Goal: Information Seeking & Learning: Learn about a topic

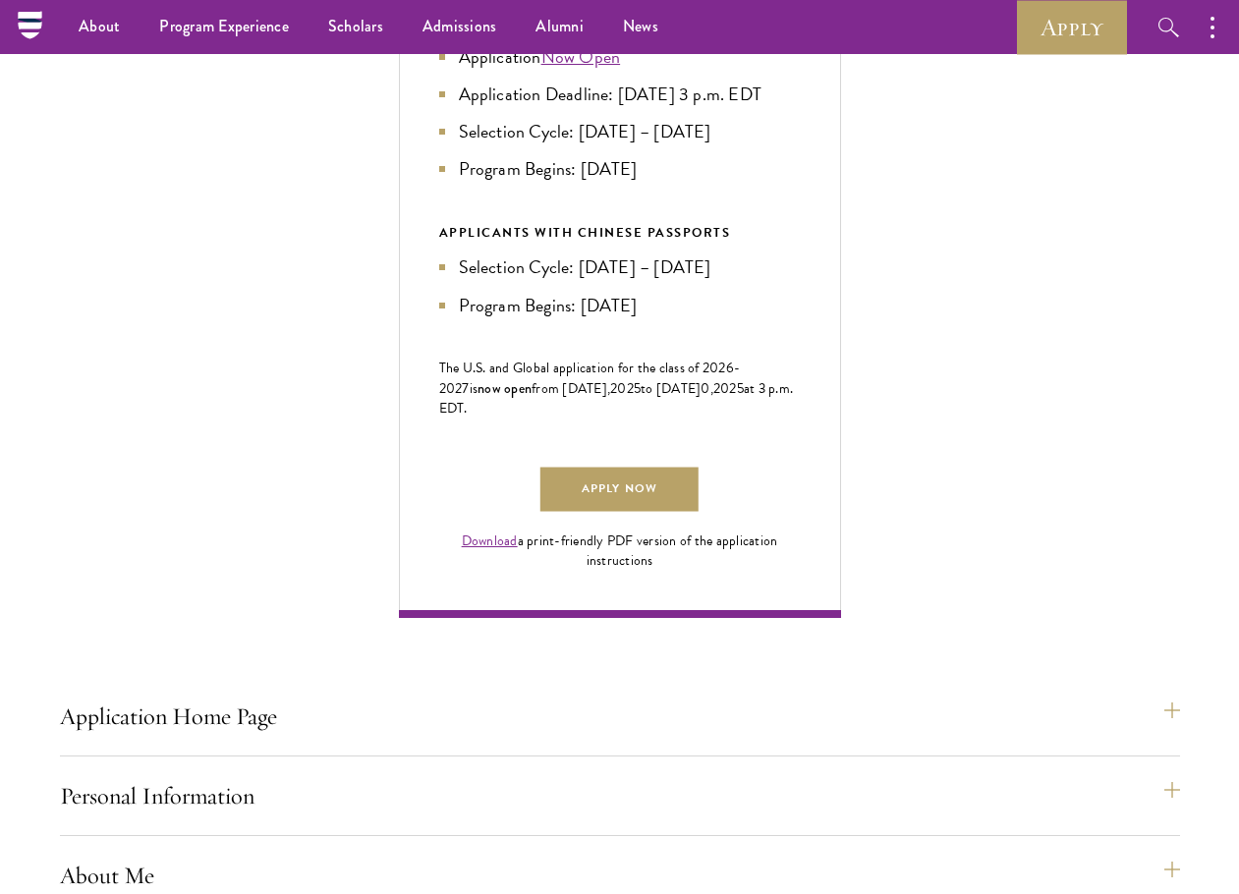
scroll to position [983, 0]
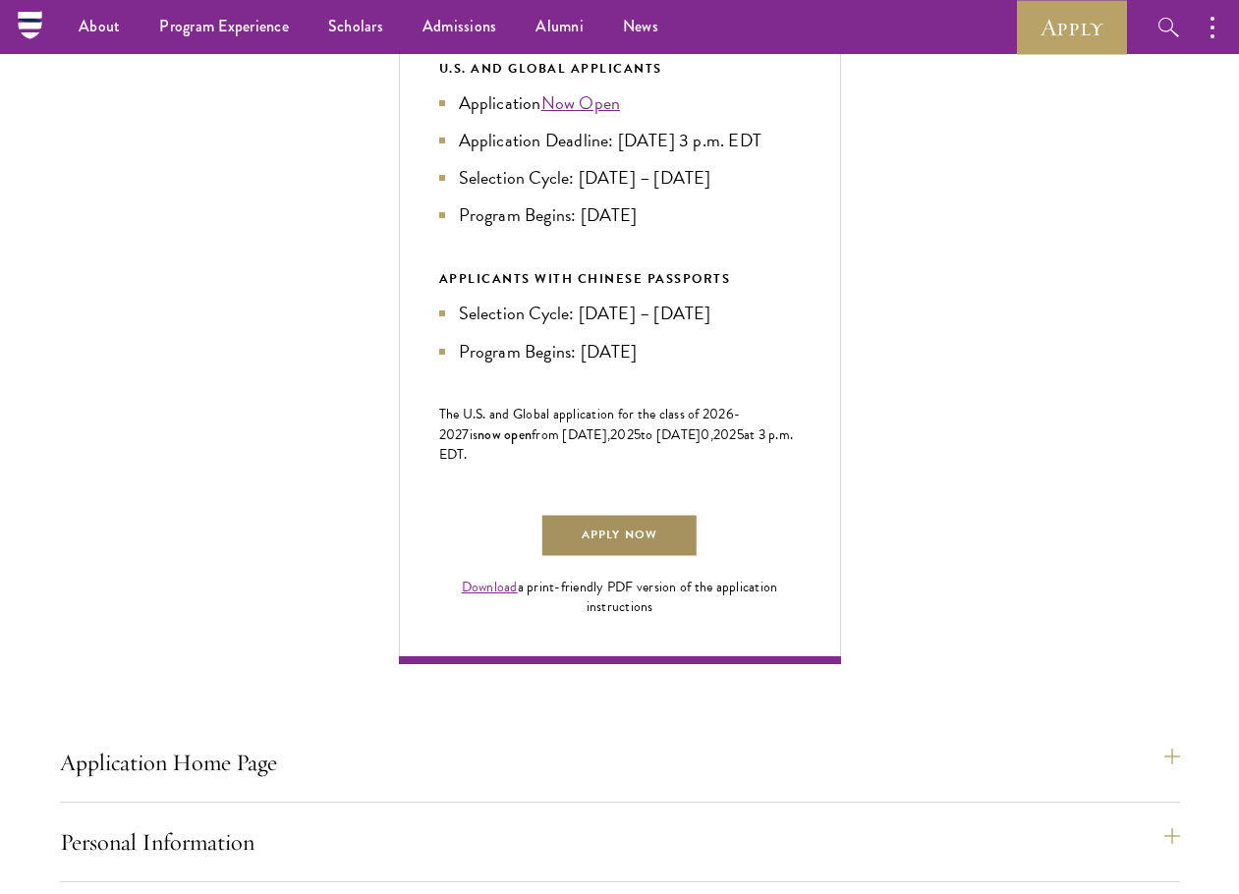
click at [612, 558] on link "Apply Now" at bounding box center [618, 536] width 157 height 44
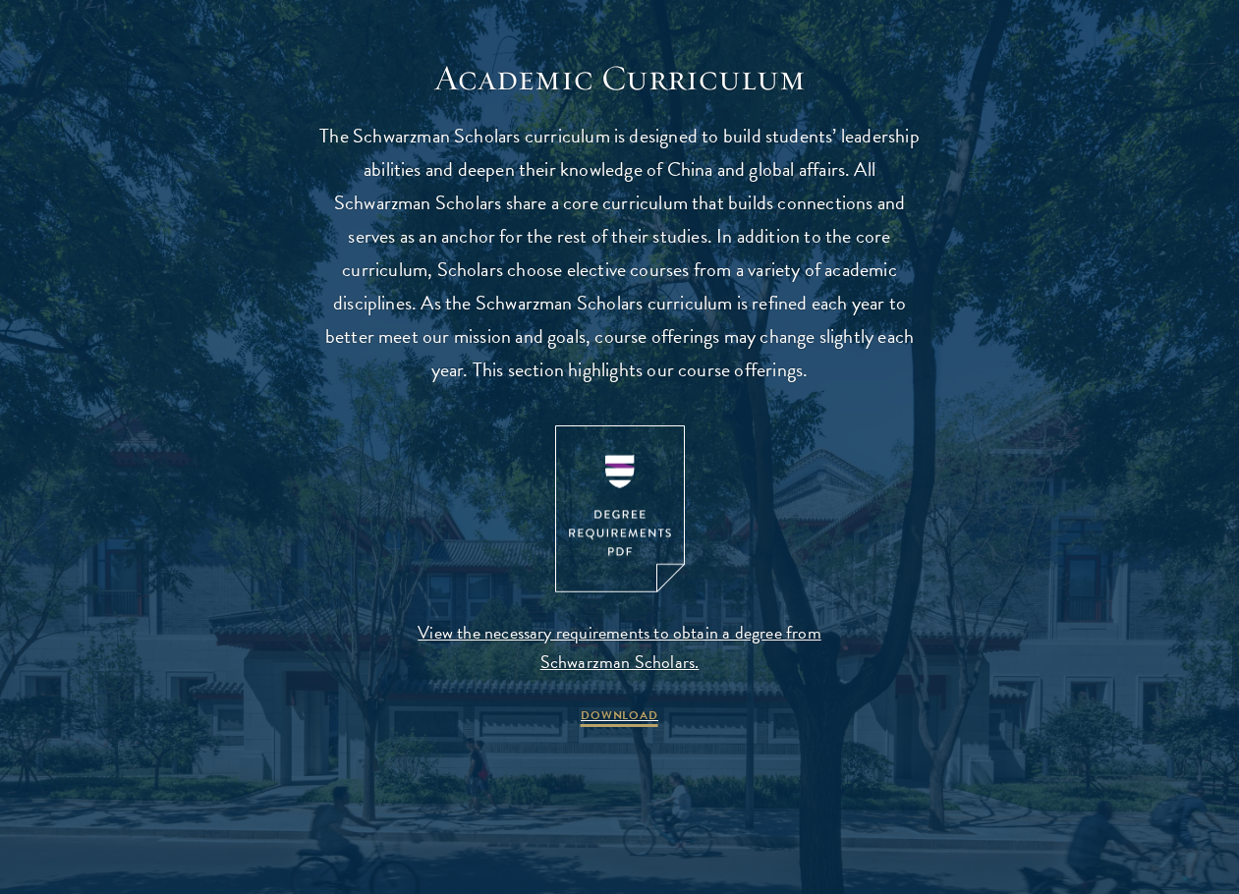
scroll to position [1769, 0]
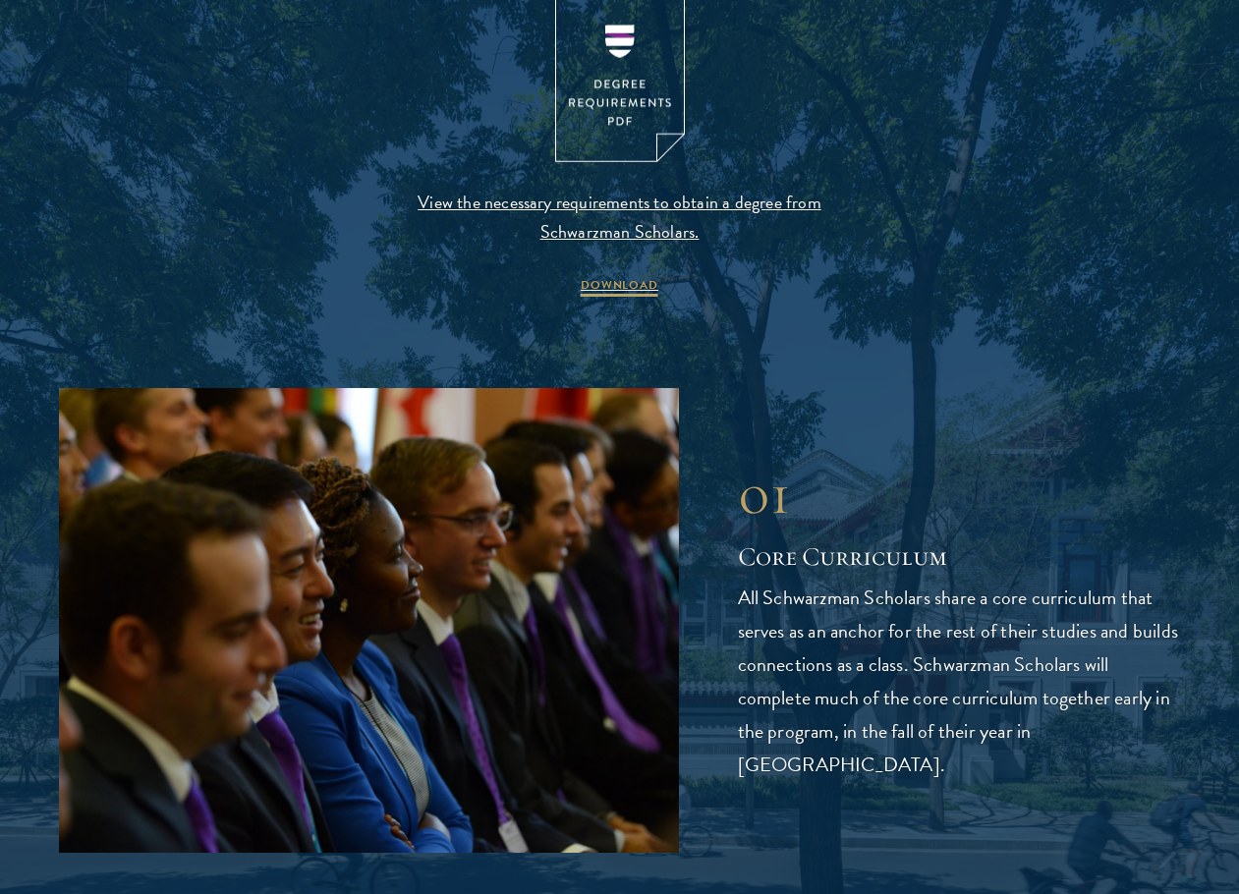
scroll to position [2162, 0]
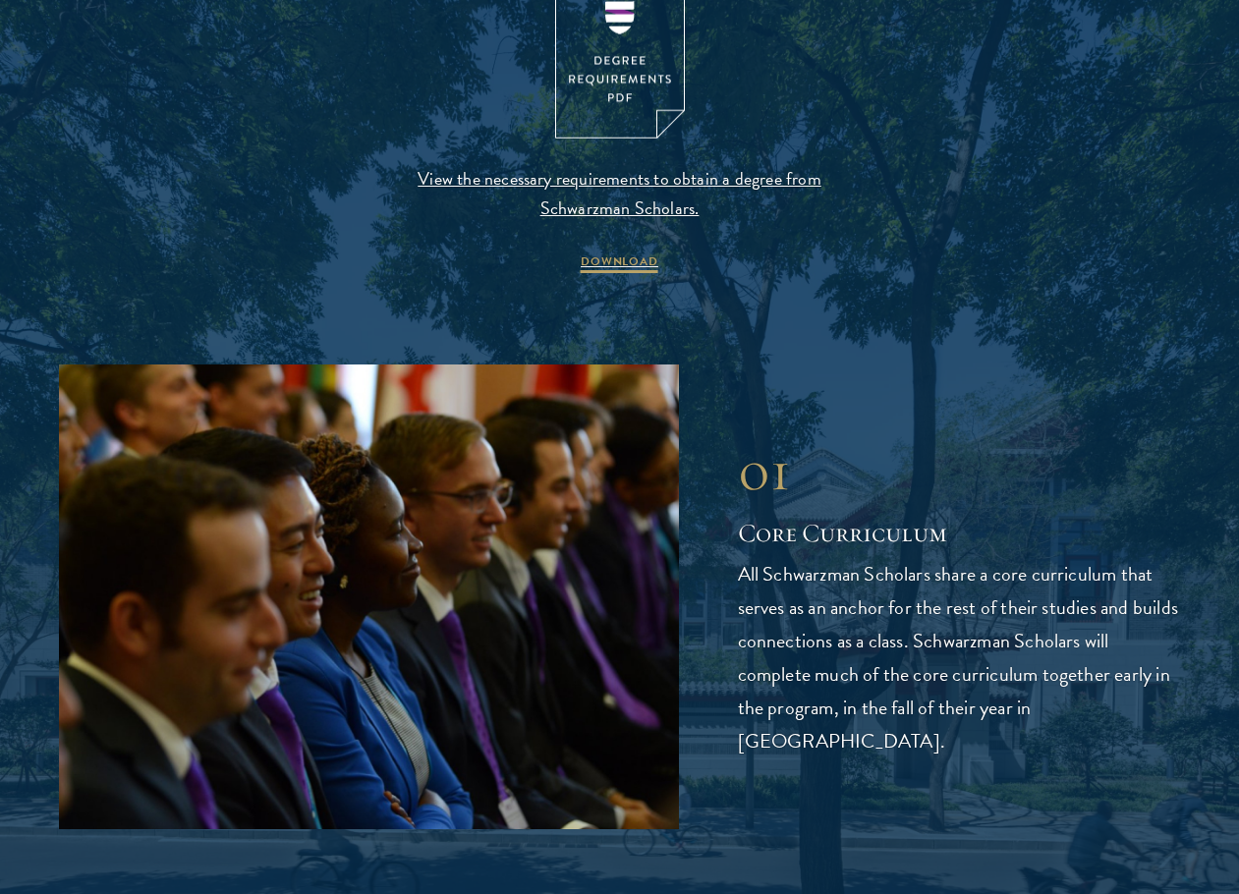
click at [1002, 488] on div "01" at bounding box center [959, 470] width 443 height 69
click at [992, 525] on div "01 Core Curriculum All Schwarzman Scholars share a core curriculum that serves …" at bounding box center [959, 596] width 443 height 321
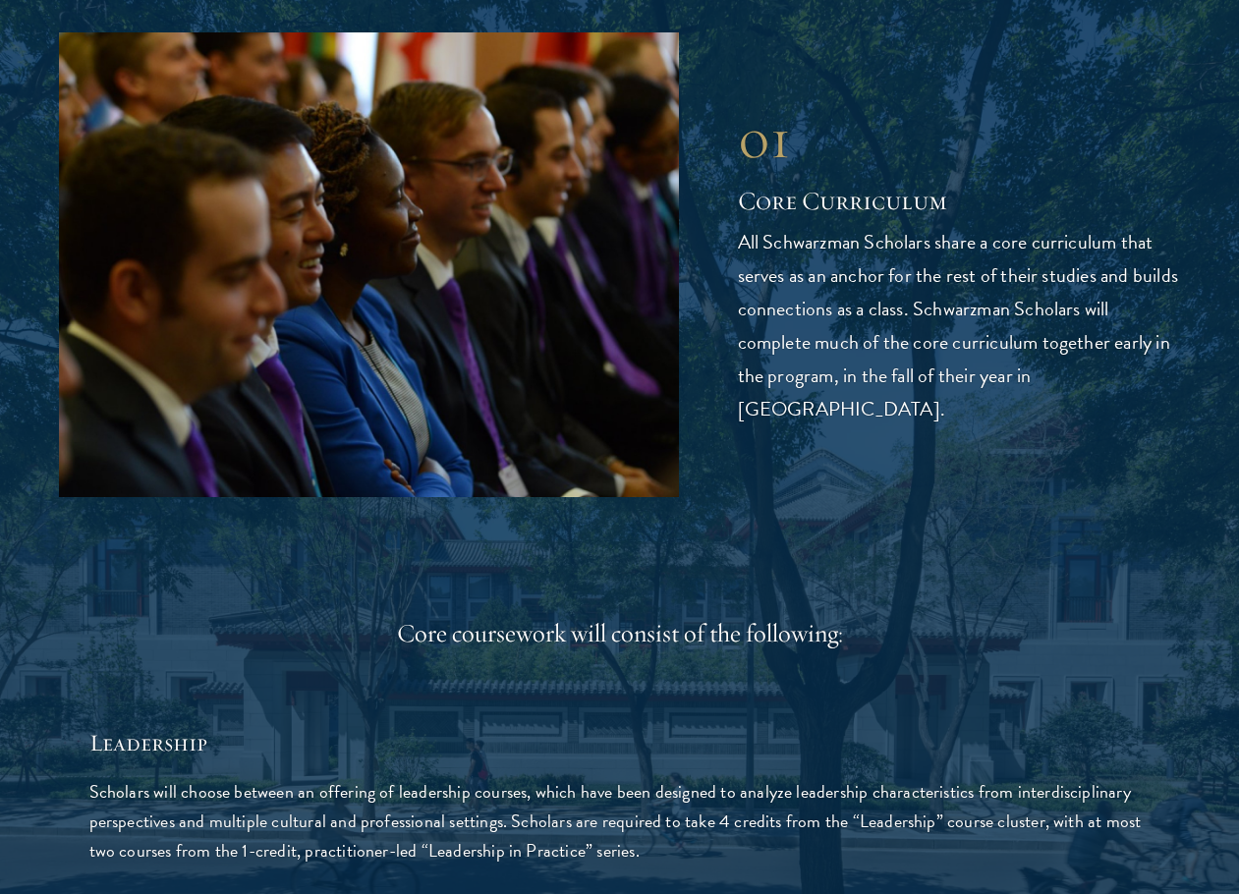
scroll to position [2653, 0]
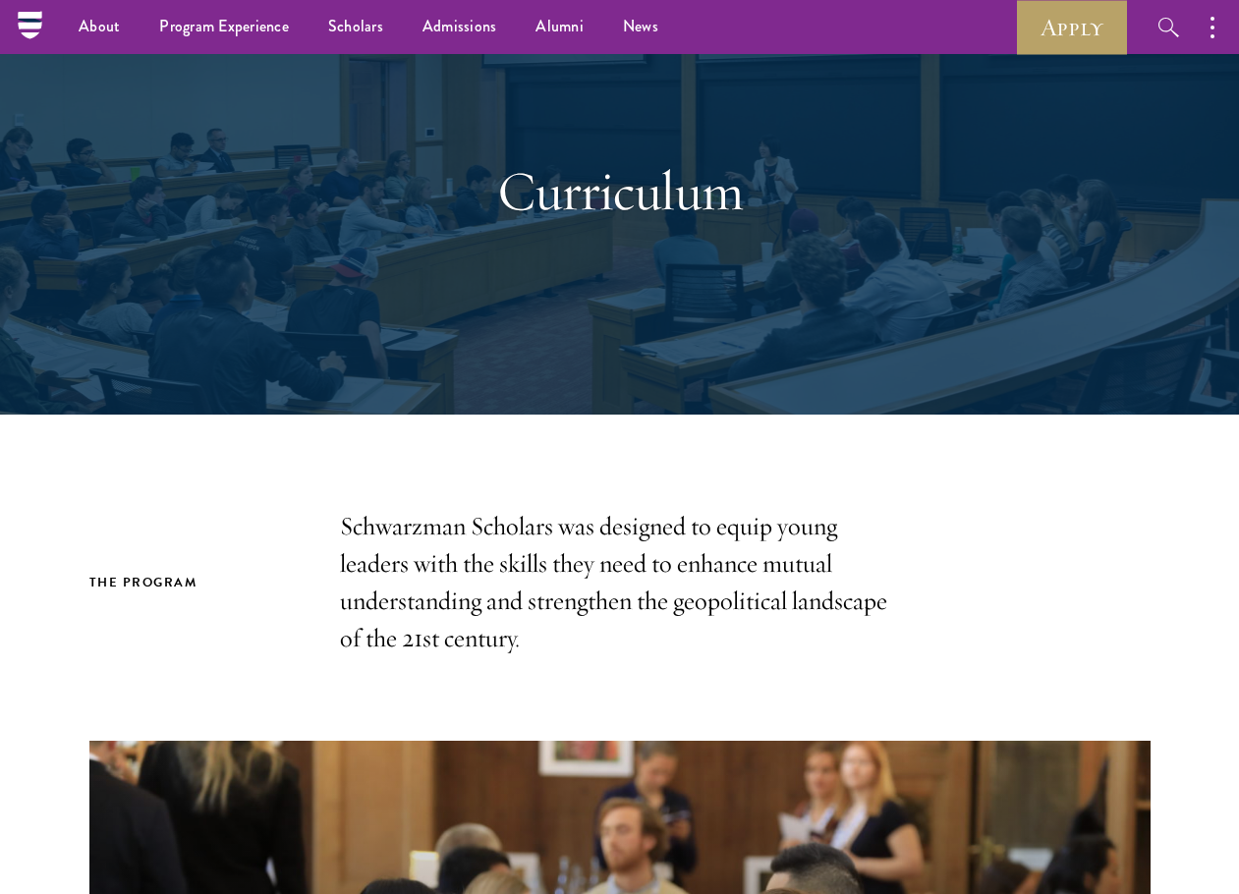
scroll to position [0, 0]
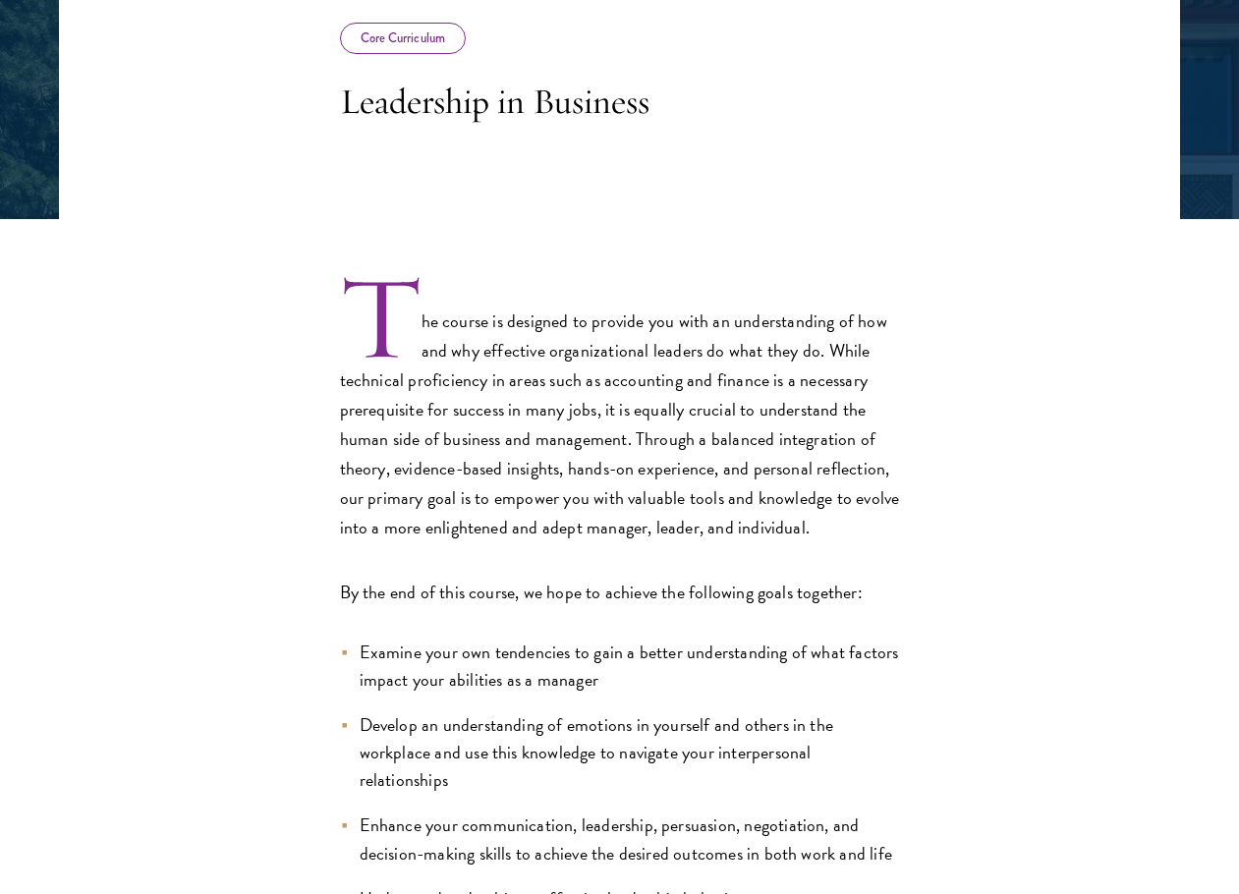
scroll to position [393, 0]
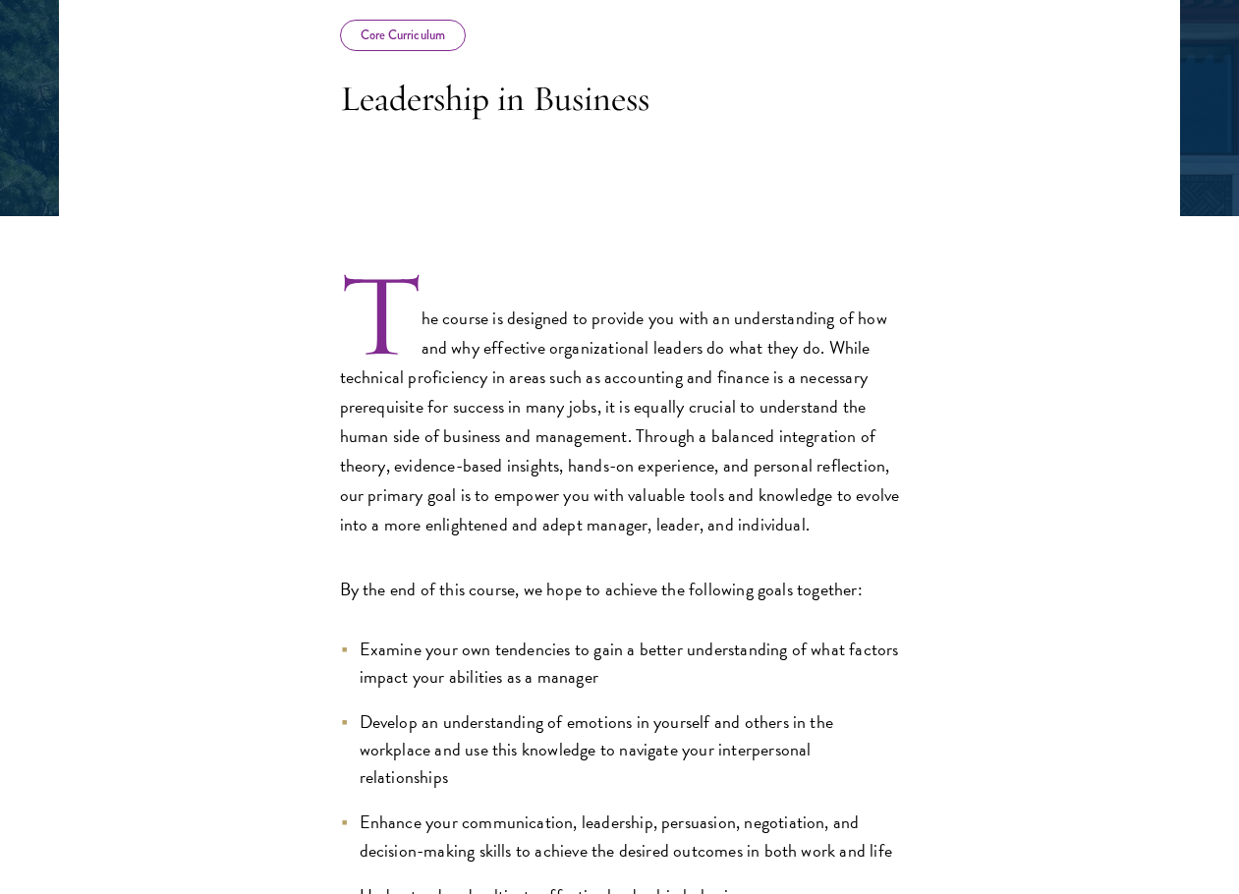
click at [758, 526] on p "The course is designed to provide you with an understanding of how and why effe…" at bounding box center [620, 407] width 560 height 264
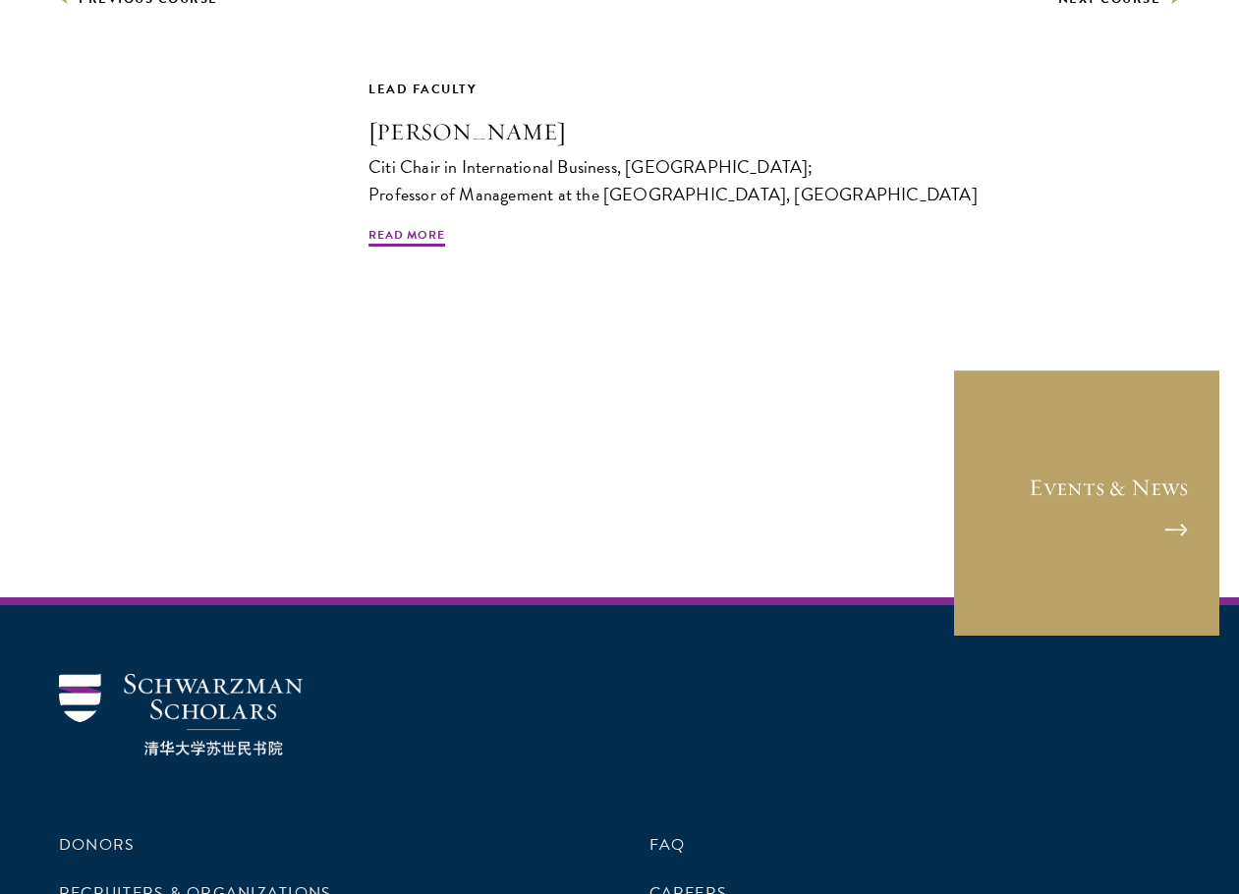
scroll to position [1572, 0]
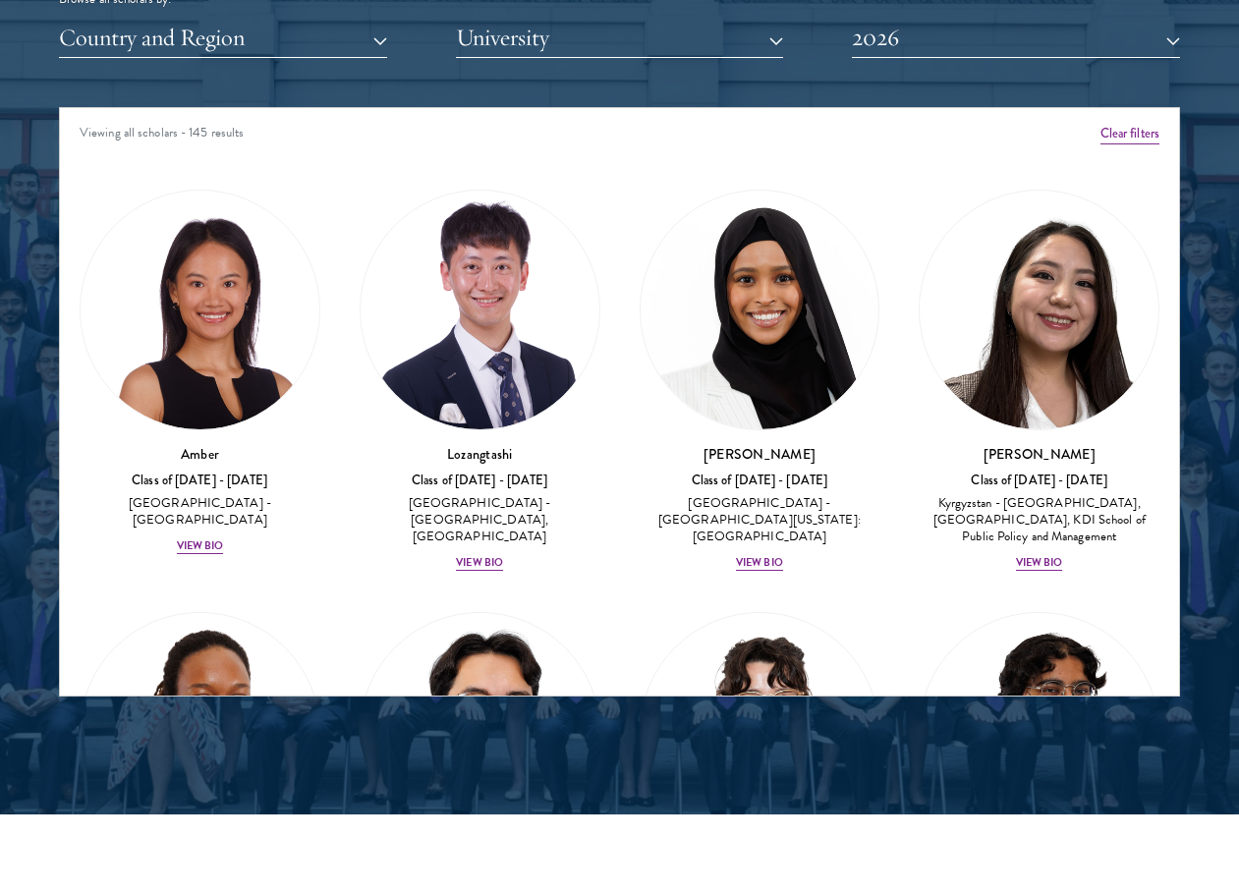
scroll to position [2457, 0]
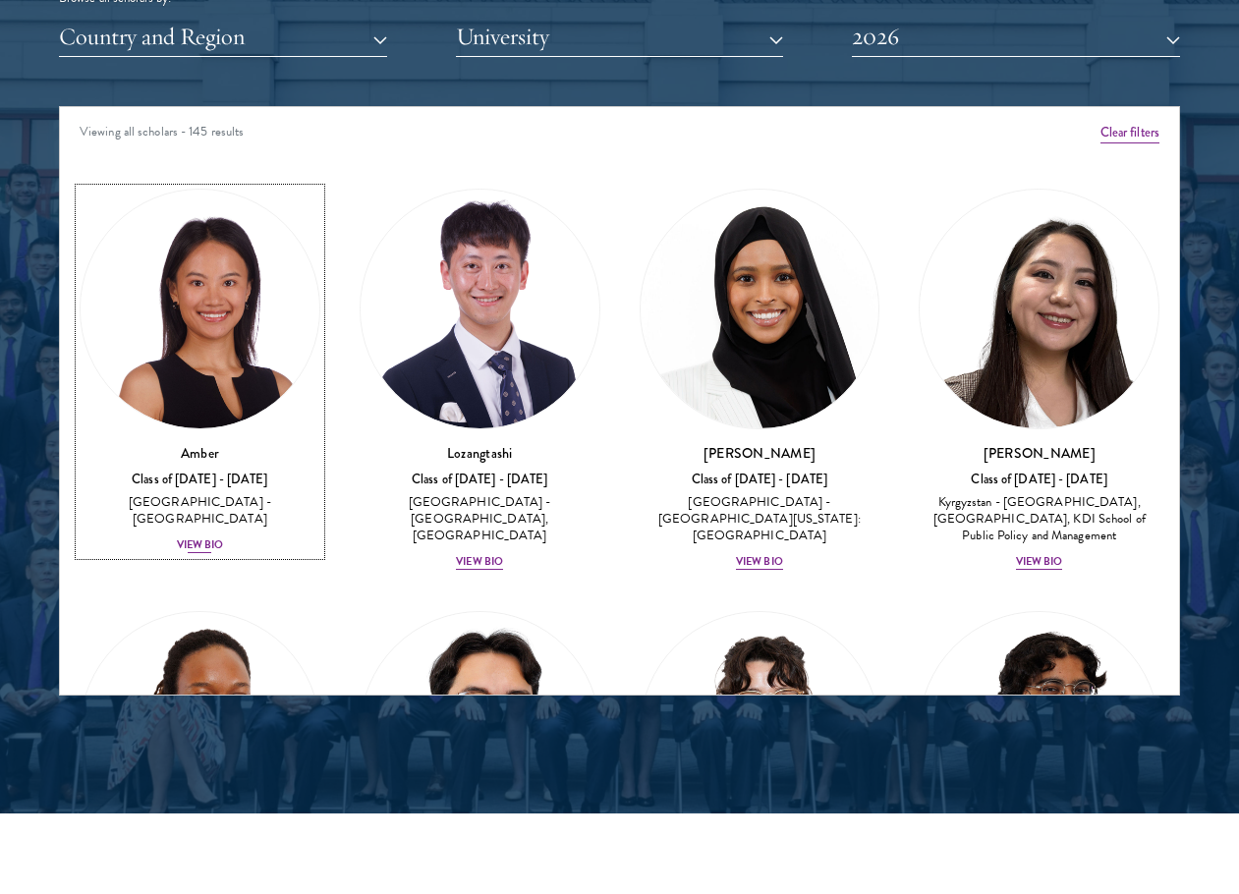
click at [202, 538] on div "View Bio" at bounding box center [200, 546] width 47 height 16
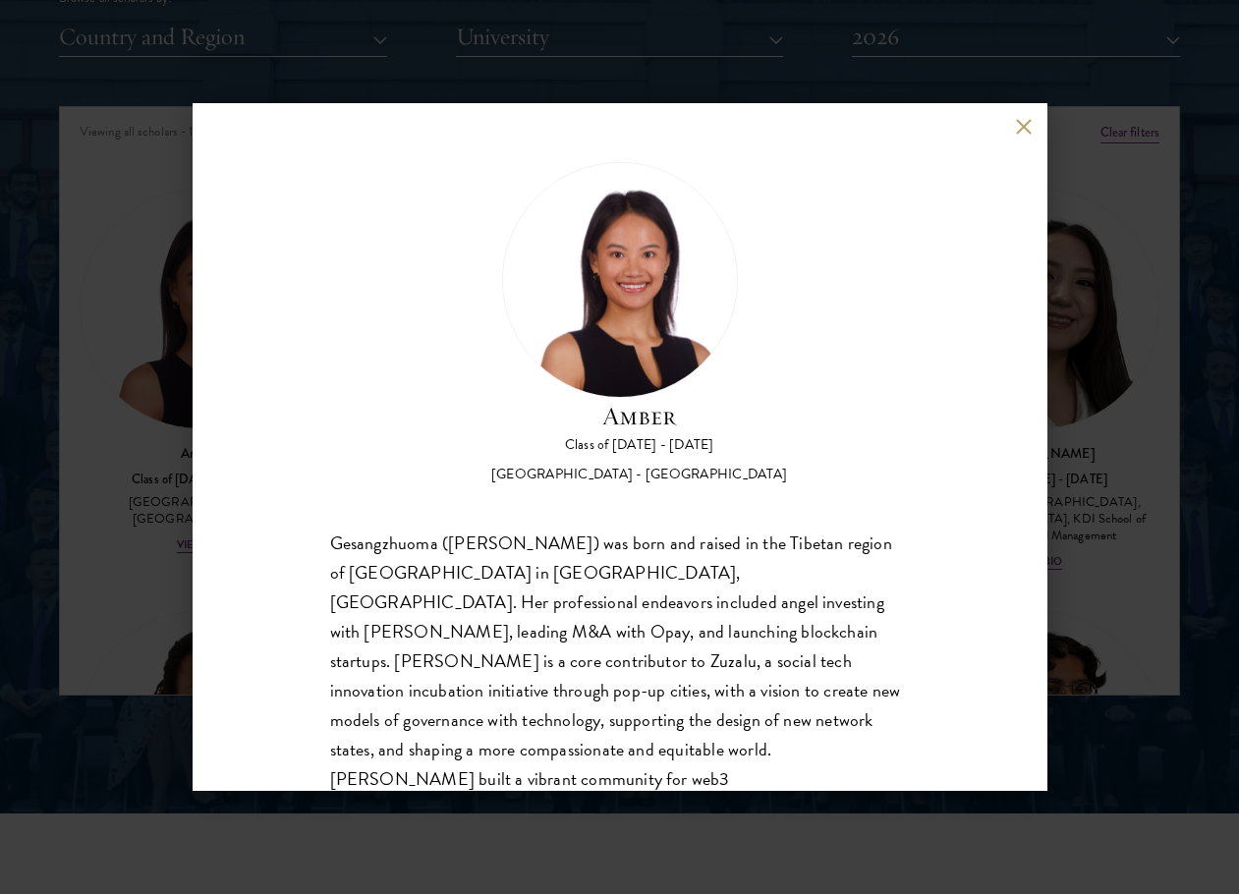
click at [664, 608] on div "Gesangzhuoma ([PERSON_NAME]) was born and raised in the Tibetan region of [GEOG…" at bounding box center [620, 721] width 580 height 384
click at [678, 607] on div "Gesangzhuoma ([PERSON_NAME]) was born and raised in the Tibetan region of [GEOG…" at bounding box center [620, 721] width 580 height 384
click at [702, 589] on div "Gesangzhuoma ([PERSON_NAME]) was born and raised in the Tibetan region of [GEOG…" at bounding box center [620, 721] width 580 height 384
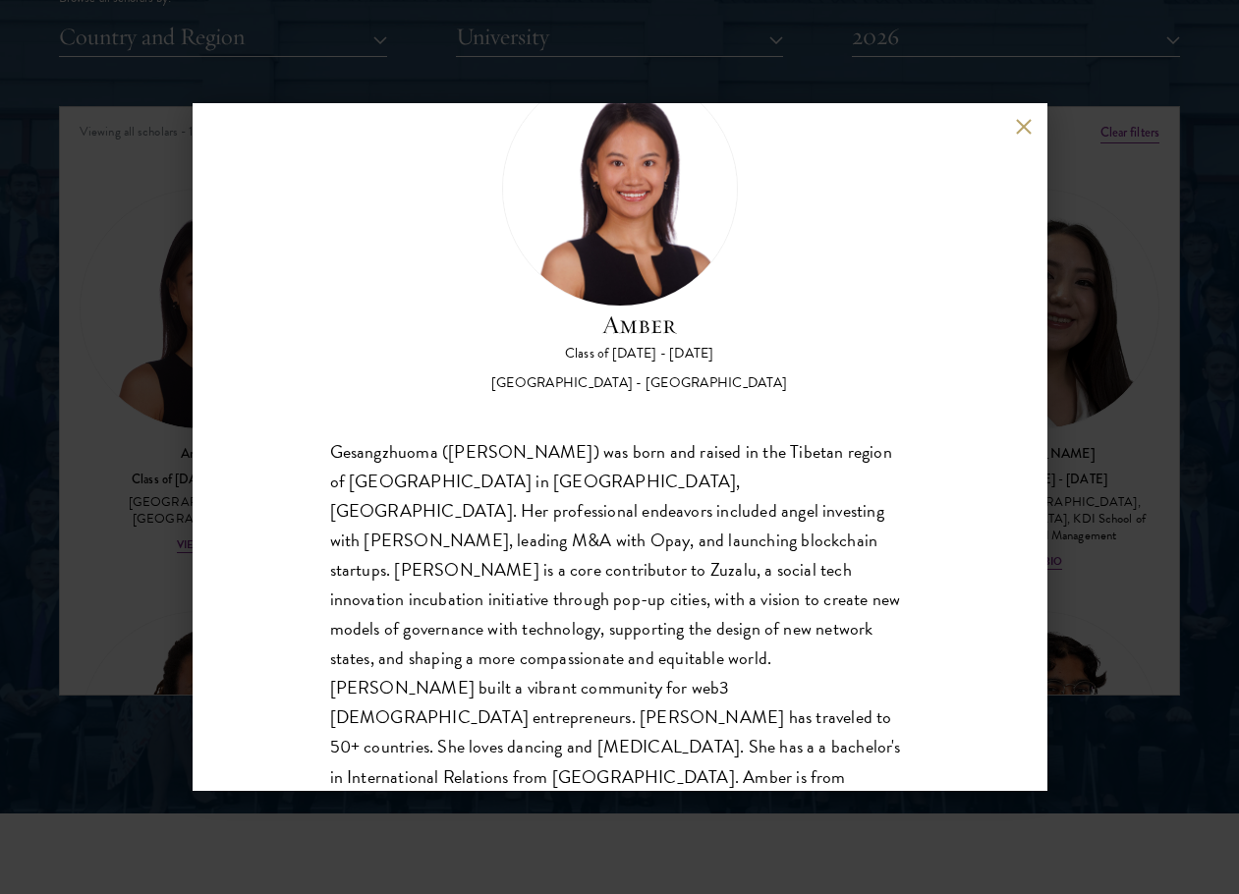
click at [97, 513] on div "Amber Class of [DATE] - [DATE] [GEOGRAPHIC_DATA] - [GEOGRAPHIC_DATA] Gesangzhuo…" at bounding box center [619, 447] width 1239 height 894
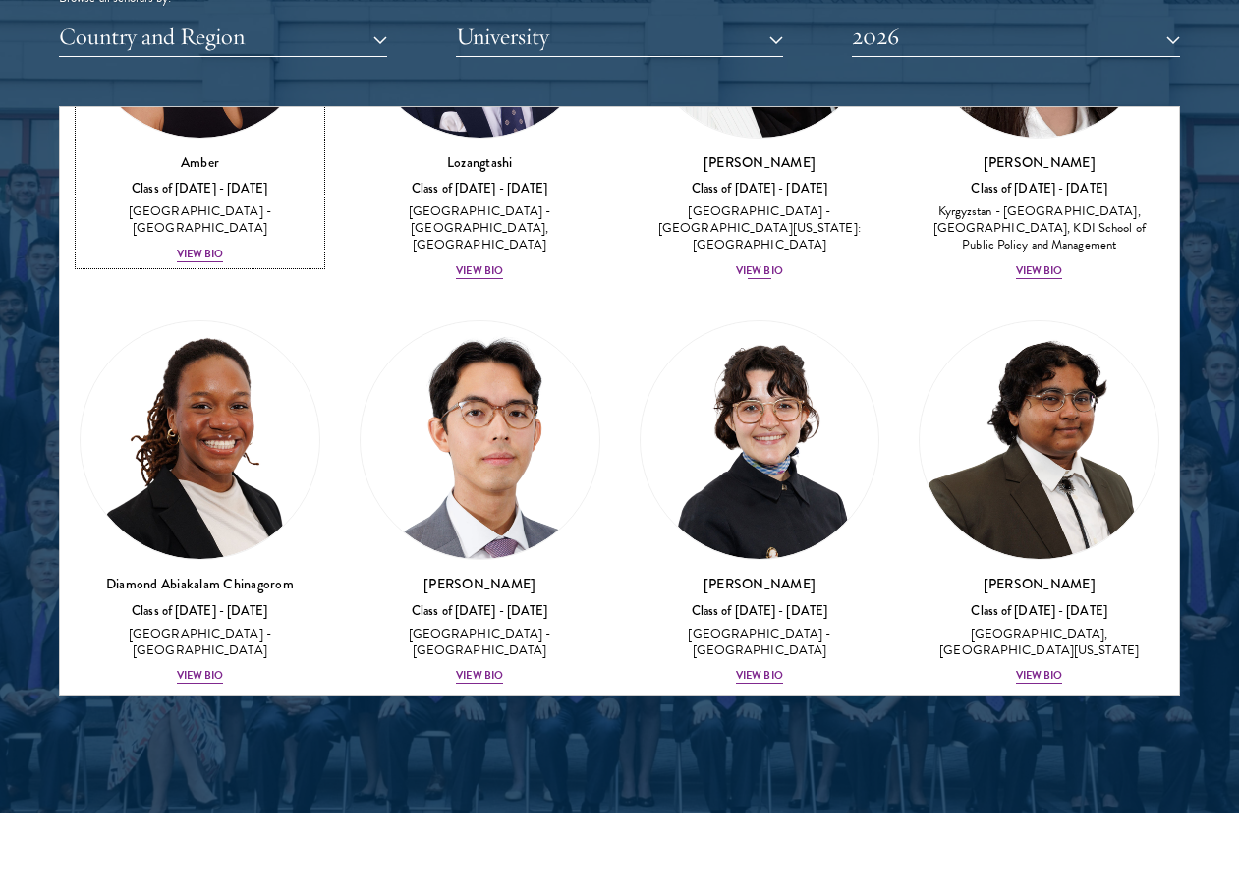
scroll to position [295, 0]
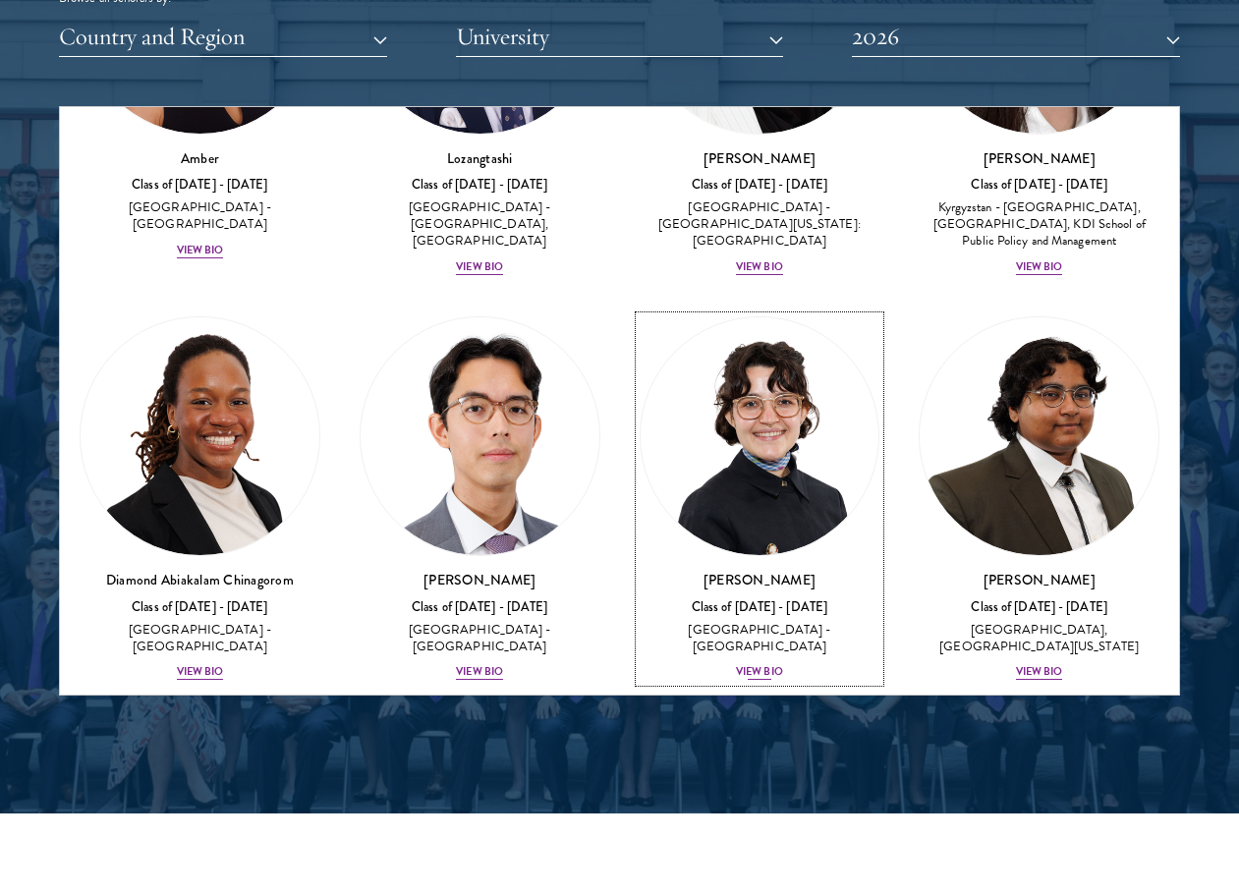
click at [690, 468] on img at bounding box center [760, 436] width 239 height 239
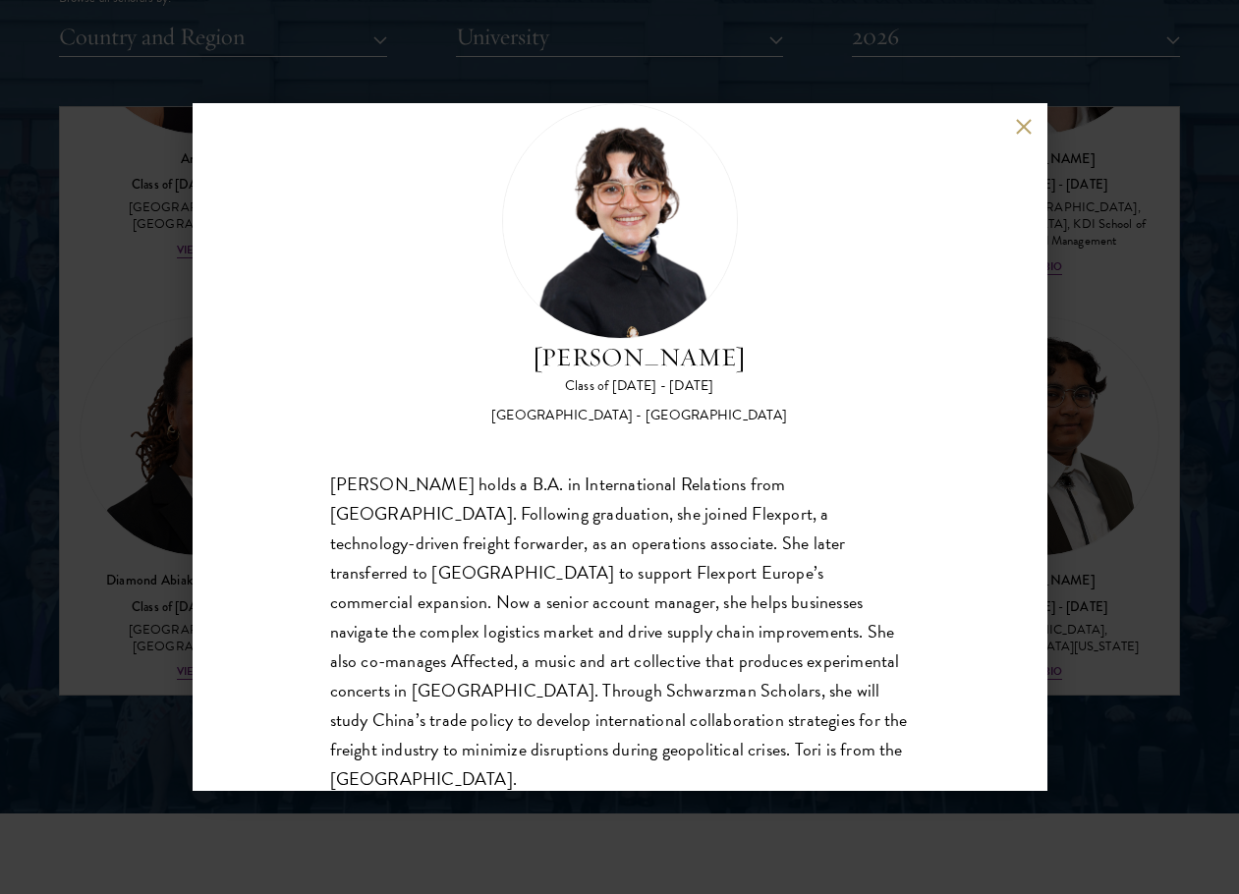
scroll to position [91, 0]
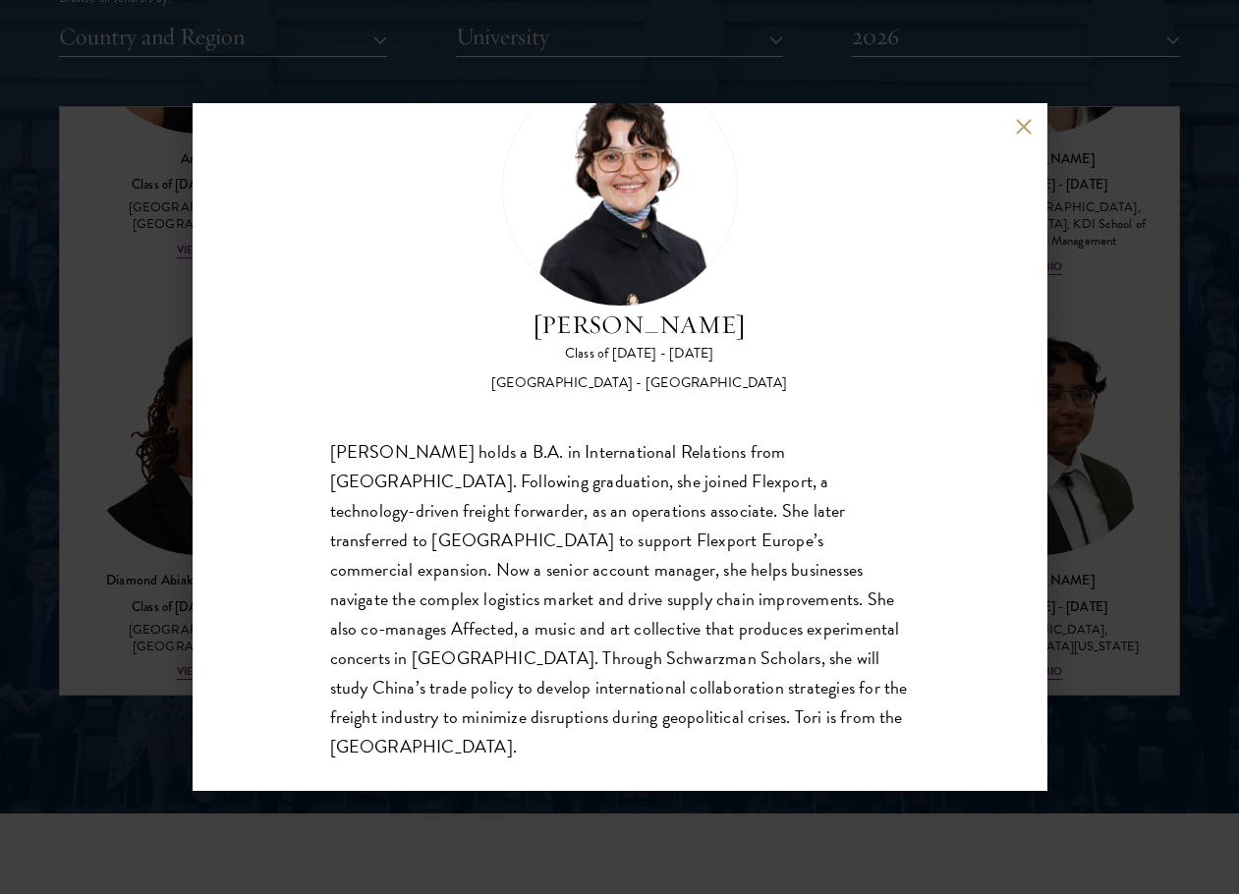
click at [685, 484] on div "[PERSON_NAME] holds a B.A. in International Relations from [GEOGRAPHIC_DATA]. F…" at bounding box center [620, 599] width 580 height 325
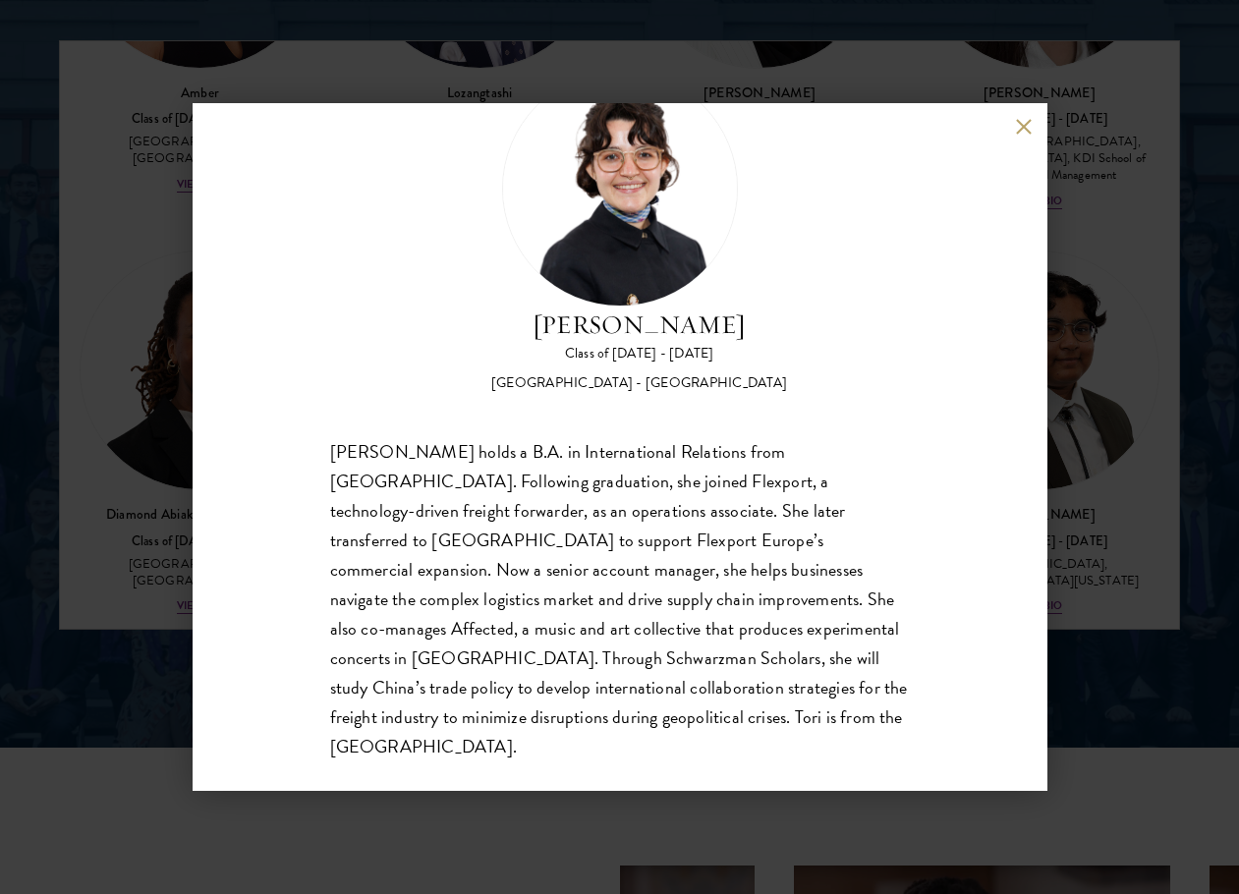
scroll to position [2555, 0]
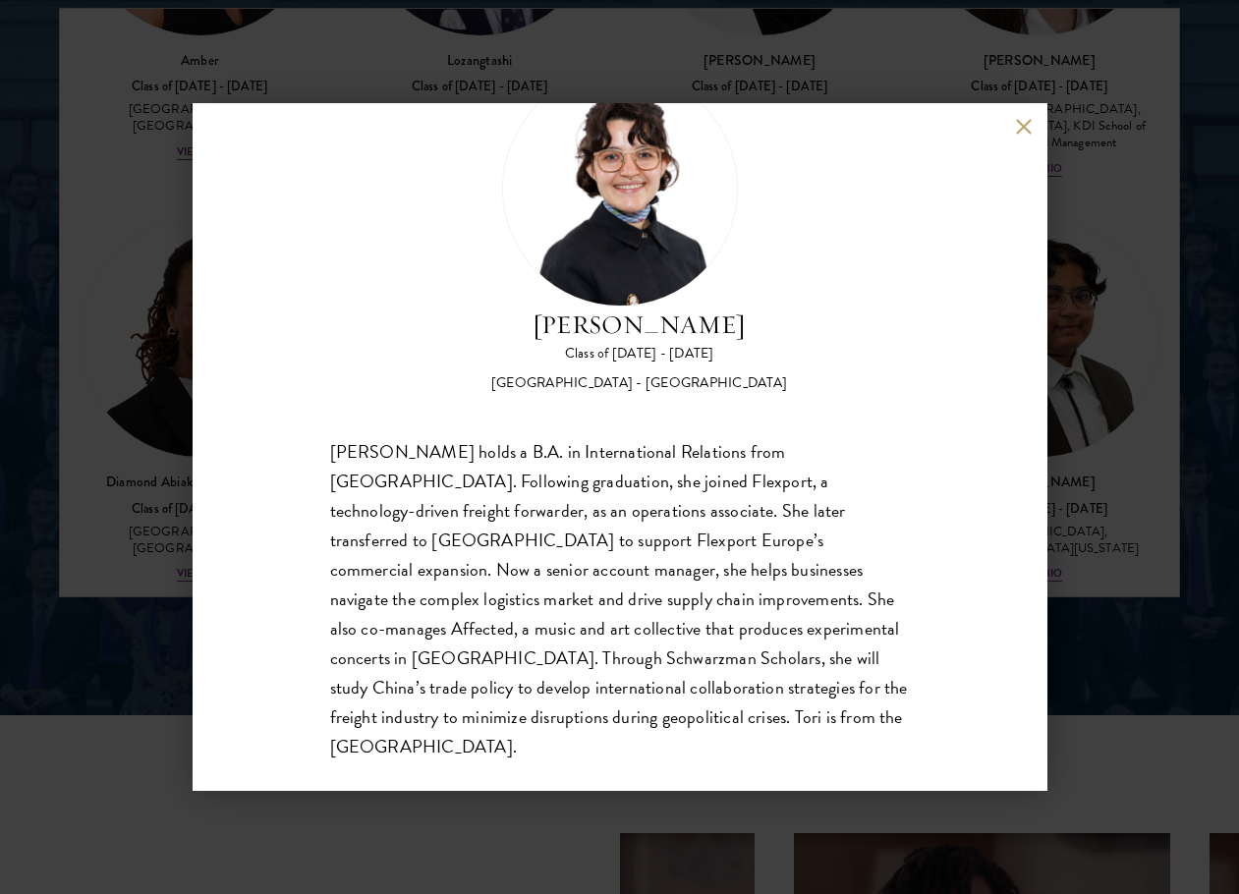
drag, startPoint x: 71, startPoint y: 455, endPoint x: 793, endPoint y: 314, distance: 735.8
click at [71, 455] on div "[PERSON_NAME] Class of [DATE] - [DATE] [GEOGRAPHIC_DATA] - [GEOGRAPHIC_DATA] [P…" at bounding box center [619, 447] width 1239 height 894
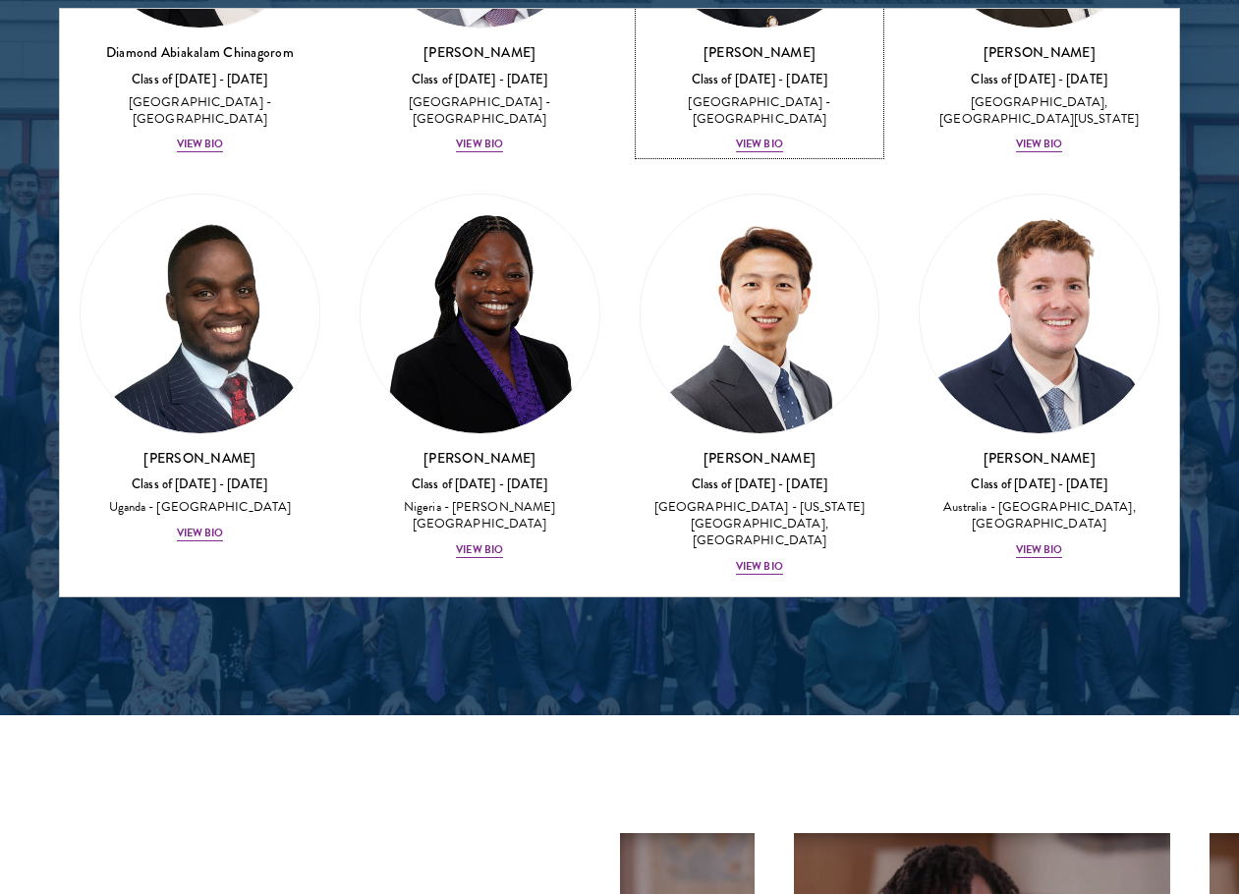
scroll to position [848, 0]
